Goal: Task Accomplishment & Management: Complete application form

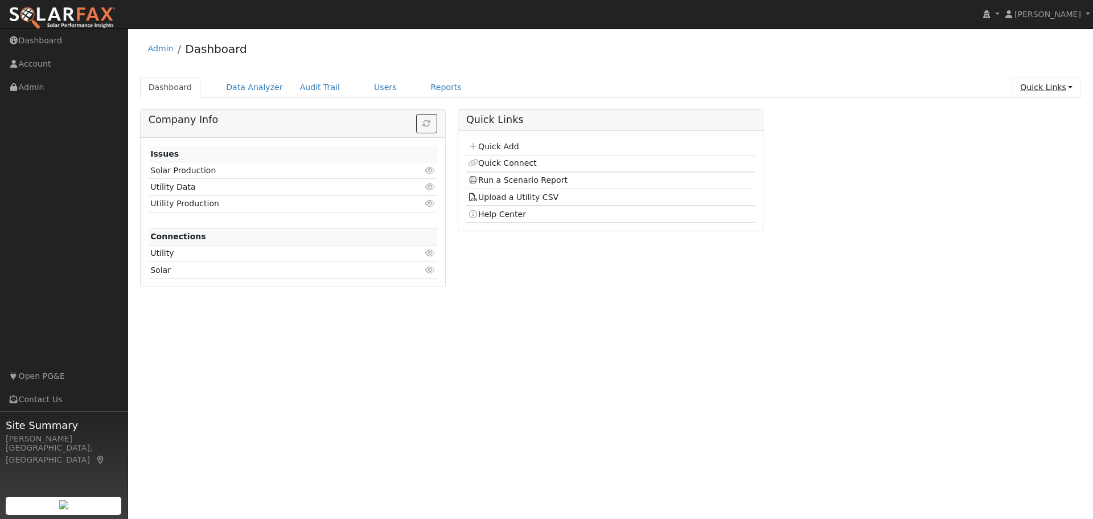
click at [1040, 90] on link "Quick Links" at bounding box center [1046, 87] width 69 height 21
click at [1027, 114] on link "Quick Add" at bounding box center [1024, 112] width 116 height 16
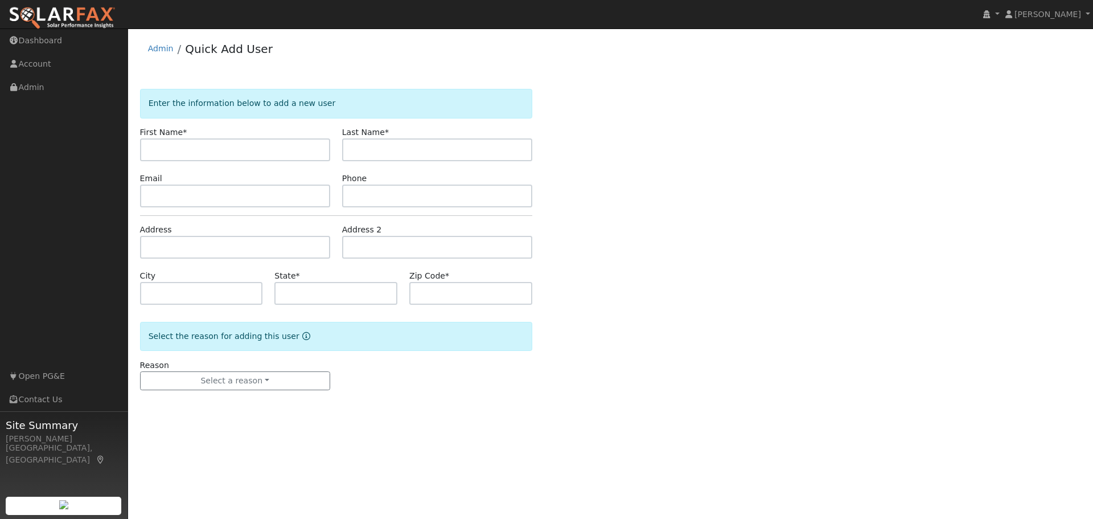
click at [177, 150] on input "text" at bounding box center [235, 149] width 190 height 23
type input "L"
type input "Alex"
click at [359, 147] on input "text" at bounding box center [437, 149] width 190 height 23
type input "Wong"
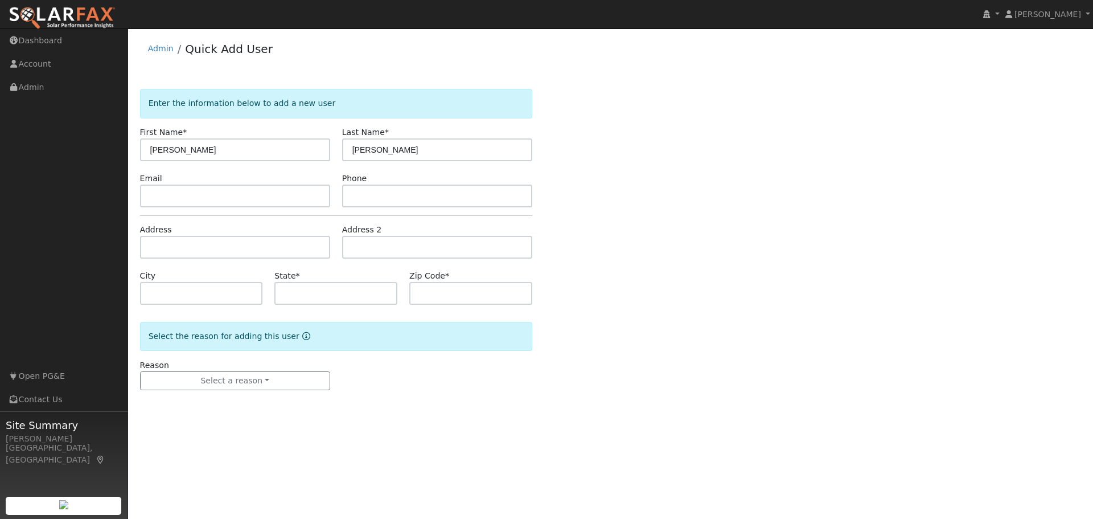
click at [672, 196] on div "Enter the information below to add a new user First Name * Alex Last Name * Won…" at bounding box center [611, 251] width 942 height 324
click at [194, 197] on input "text" at bounding box center [235, 195] width 190 height 23
paste input "vpops@aol.com"
type input "vpops@aol.com"
click at [380, 199] on input "text" at bounding box center [437, 195] width 190 height 23
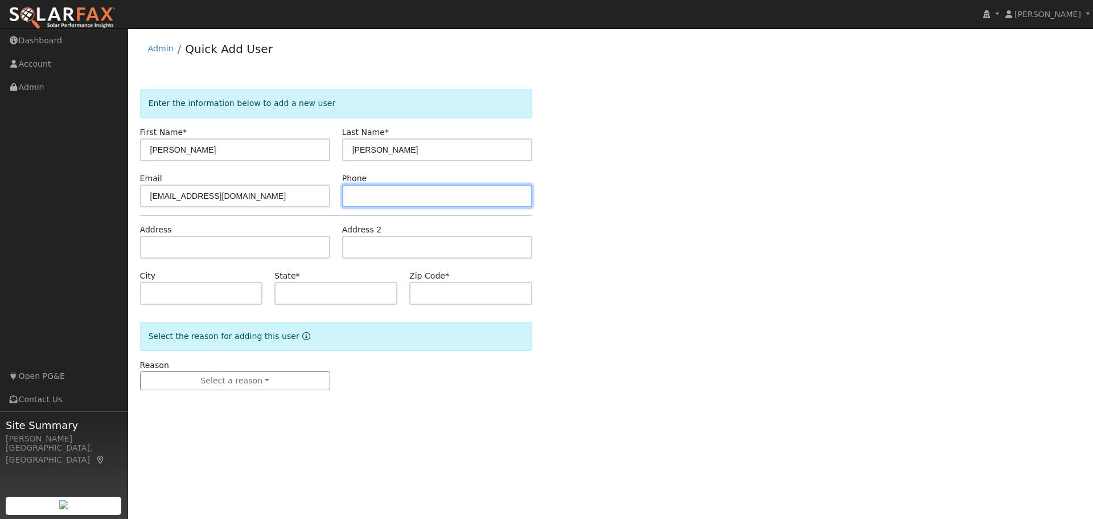
paste input "(949) 735-4835"
type input "(949) 735-4835"
click at [713, 256] on div "Enter the information below to add a new user First Name * Alex Last Name * Won…" at bounding box center [611, 251] width 942 height 324
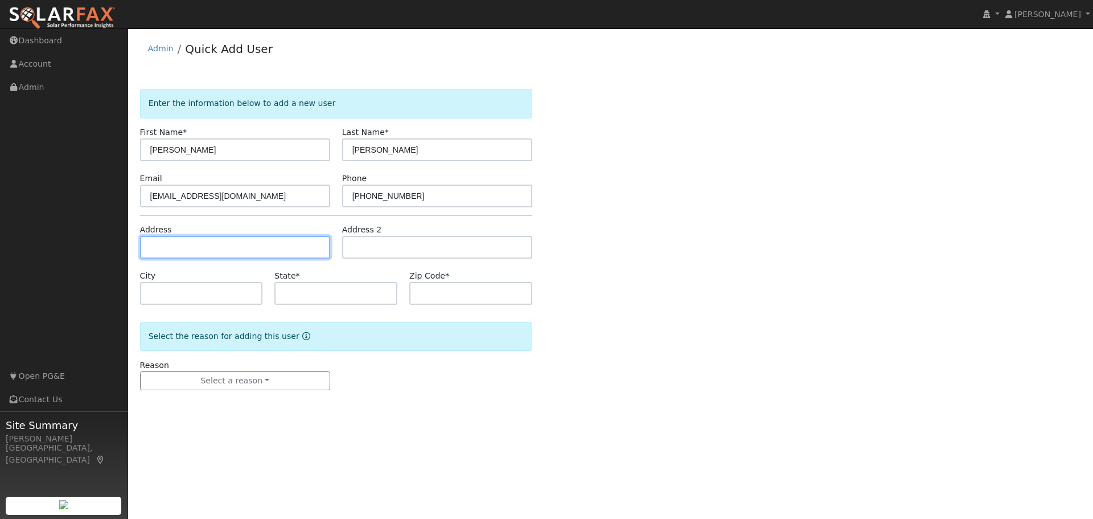
click at [207, 241] on input "text" at bounding box center [235, 247] width 190 height 23
type input "4353 Newland Heights Drive"
type input "Rocklin"
type input "CA"
type input "95765"
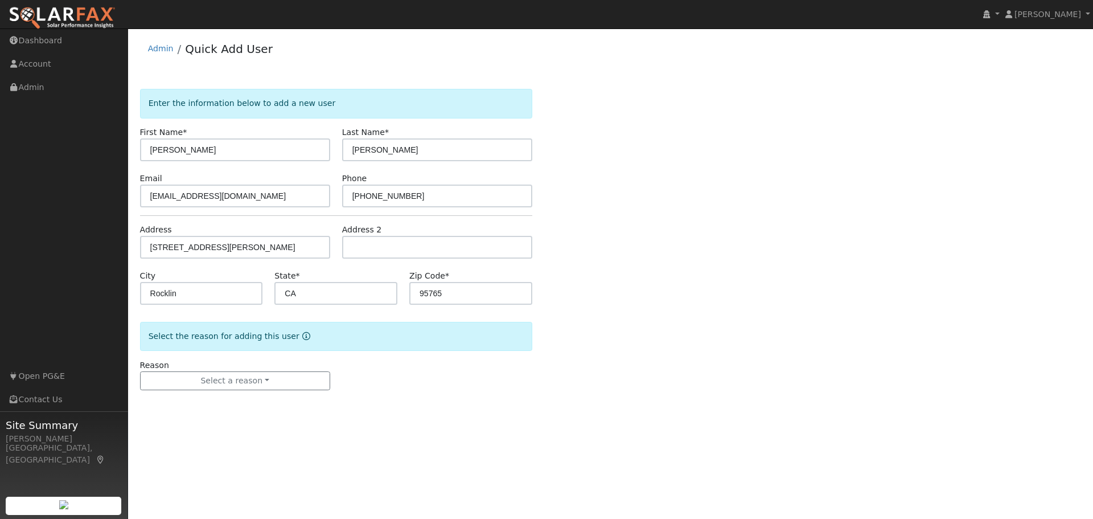
click at [720, 310] on div "Enter the information below to add a new user First Name * Alex Last Name * Won…" at bounding box center [611, 251] width 942 height 324
click at [228, 381] on button "Select a reason" at bounding box center [235, 380] width 190 height 19
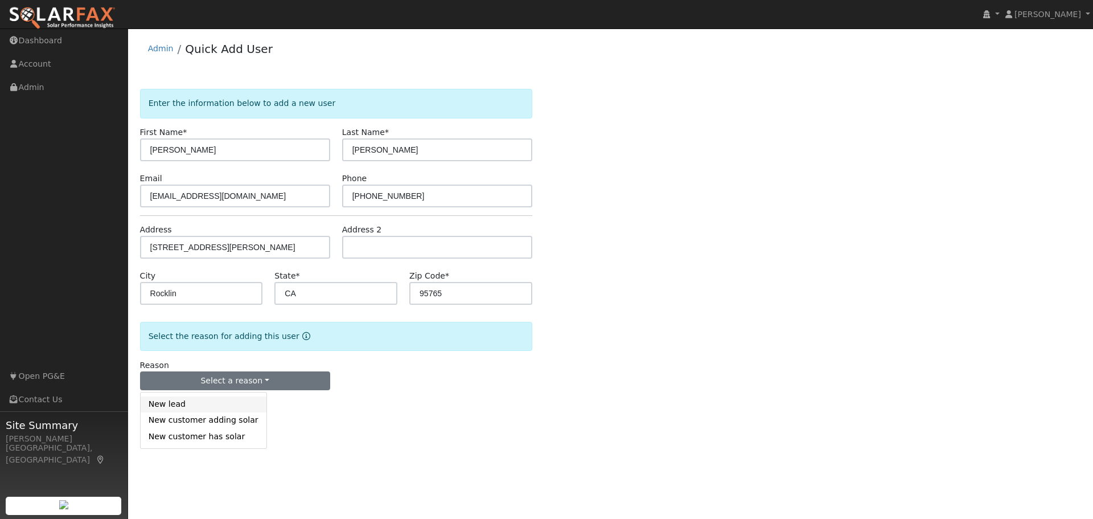
click at [220, 408] on link "New lead" at bounding box center [204, 404] width 126 height 16
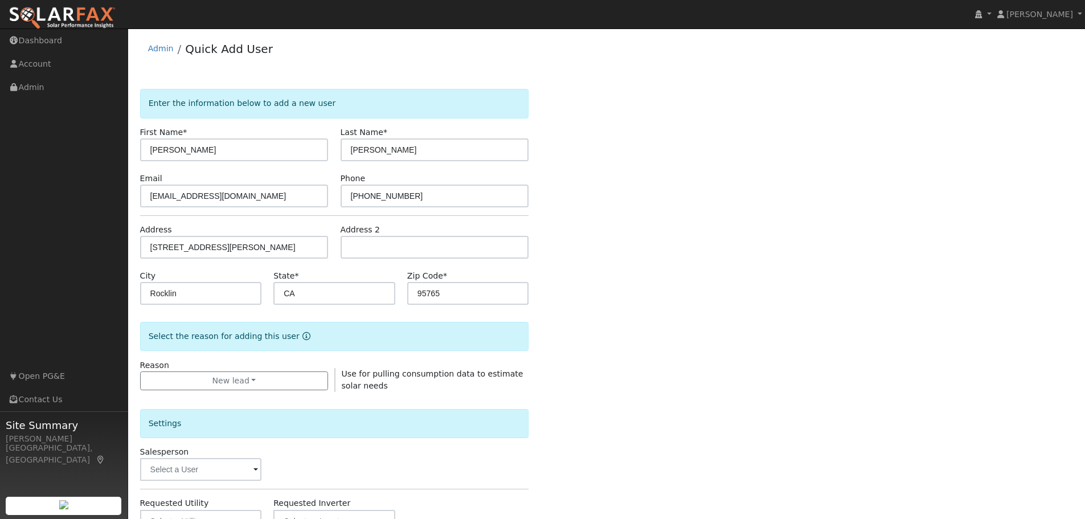
click at [671, 359] on div "Enter the information below to add a new user First Name * Alex Last Name * Won…" at bounding box center [606, 410] width 933 height 643
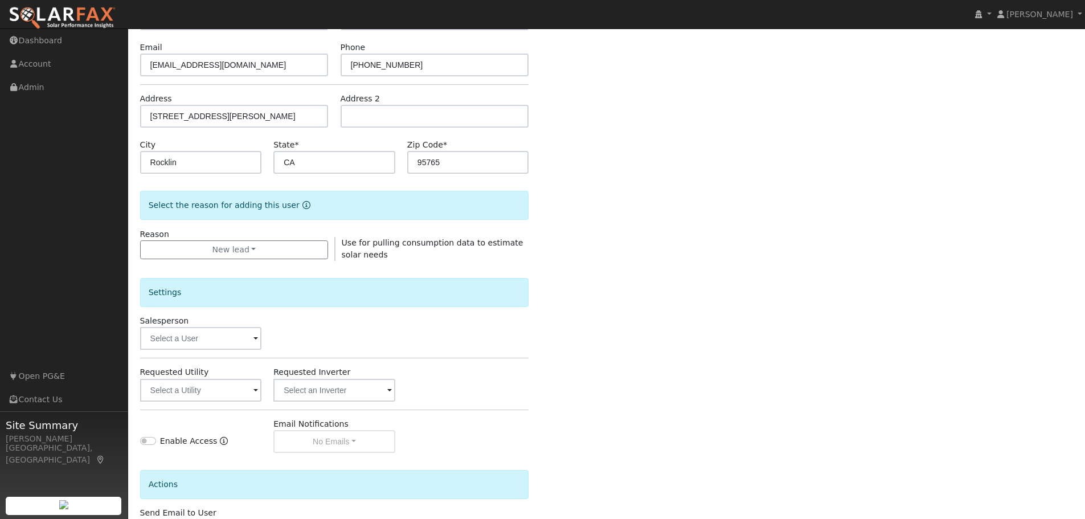
scroll to position [219, 0]
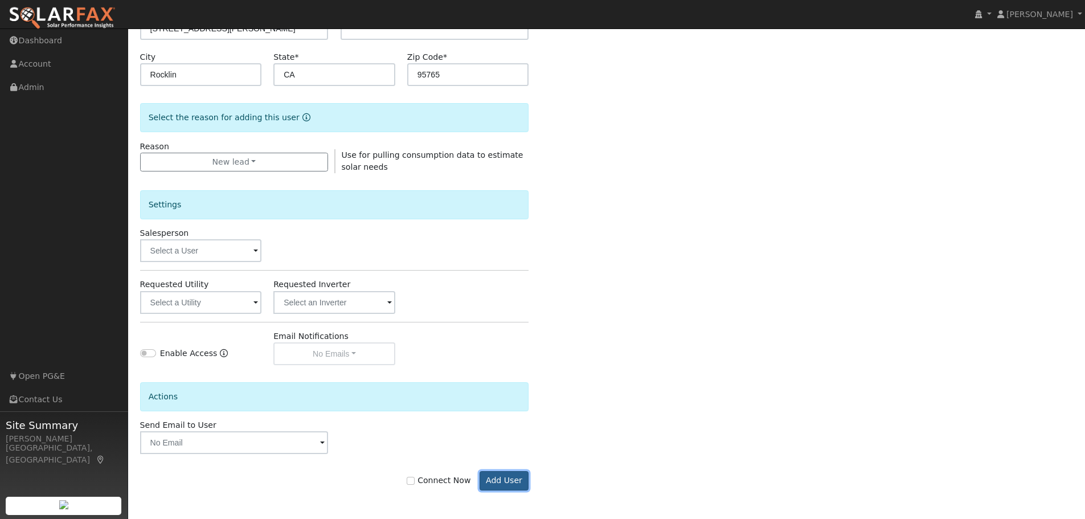
click at [503, 482] on button "Add User" at bounding box center [504, 480] width 50 height 19
